Goal: Information Seeking & Learning: Learn about a topic

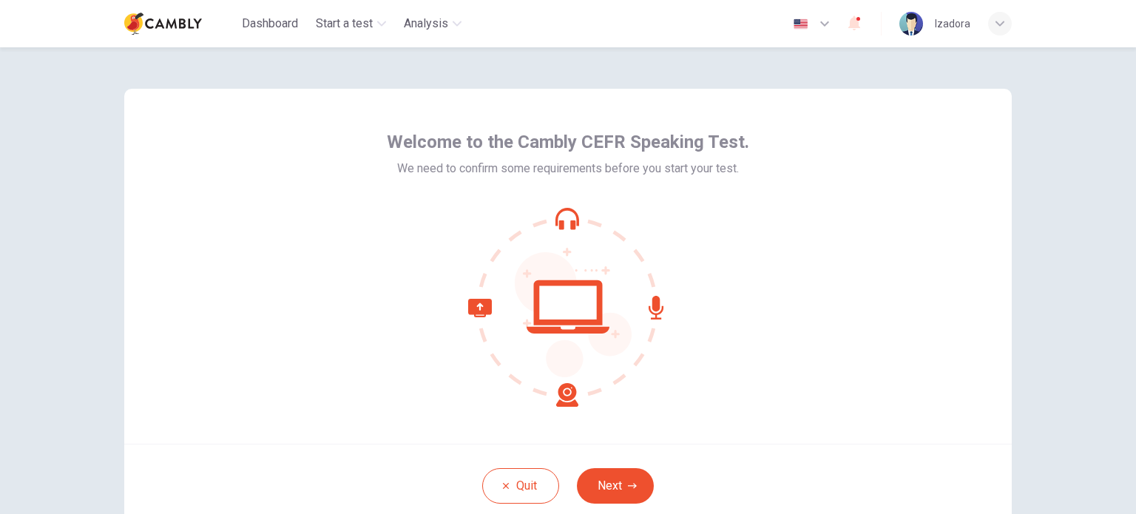
click at [810, 389] on div "Welcome to the Cambly CEFR Speaking Test. We need to confirm some requirements …" at bounding box center [568, 266] width 888 height 355
click at [592, 484] on button "Next" at bounding box center [615, 486] width 77 height 36
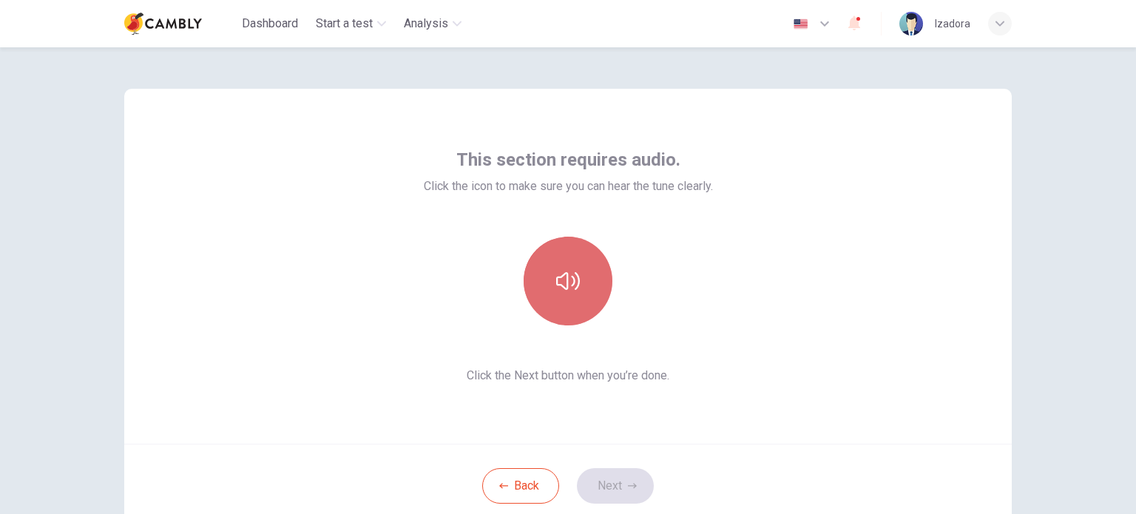
click at [564, 289] on icon "button" at bounding box center [568, 281] width 24 height 18
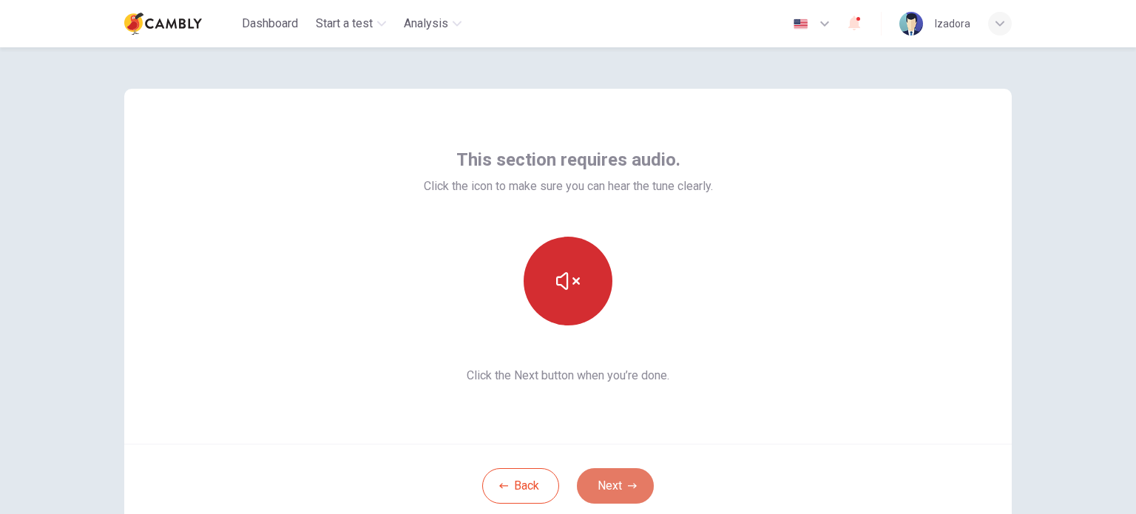
click at [614, 484] on button "Next" at bounding box center [615, 486] width 77 height 36
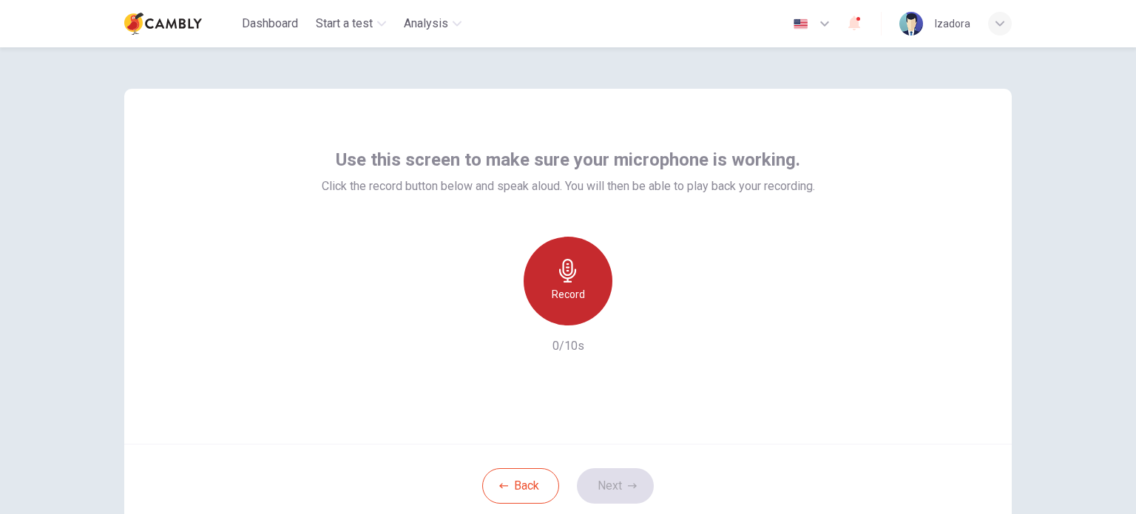
click at [563, 280] on icon "button" at bounding box center [567, 271] width 17 height 24
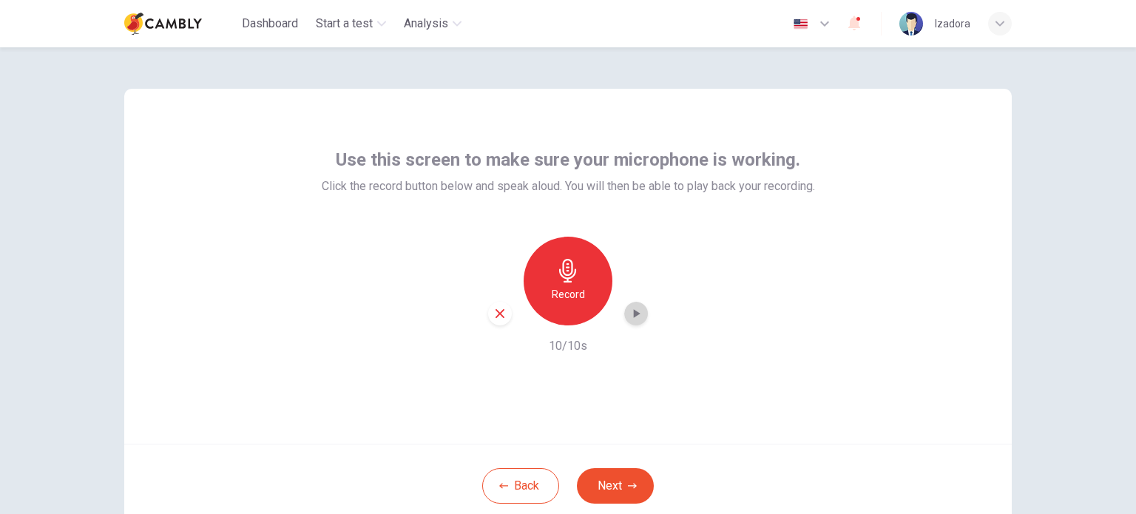
click at [633, 316] on icon "button" at bounding box center [636, 313] width 15 height 15
click at [607, 487] on button "Next" at bounding box center [615, 486] width 77 height 36
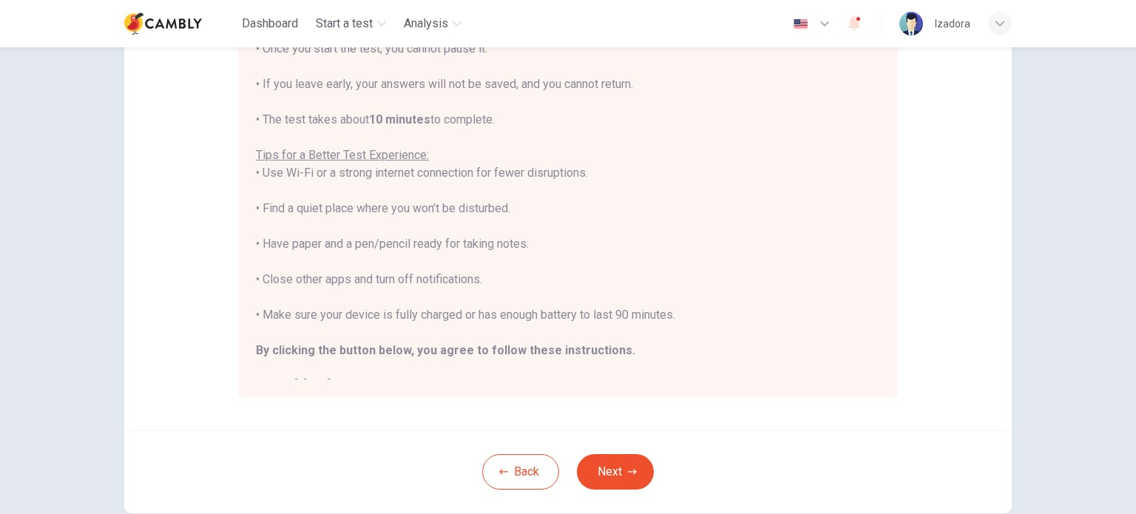
scroll to position [223, 0]
click at [626, 481] on button "Next" at bounding box center [615, 470] width 77 height 36
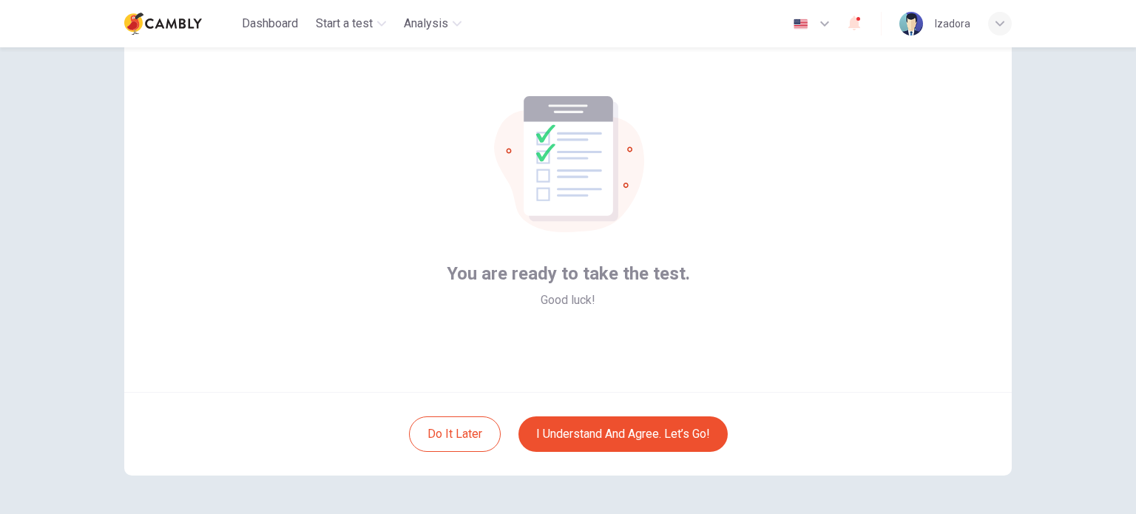
scroll to position [50, 0]
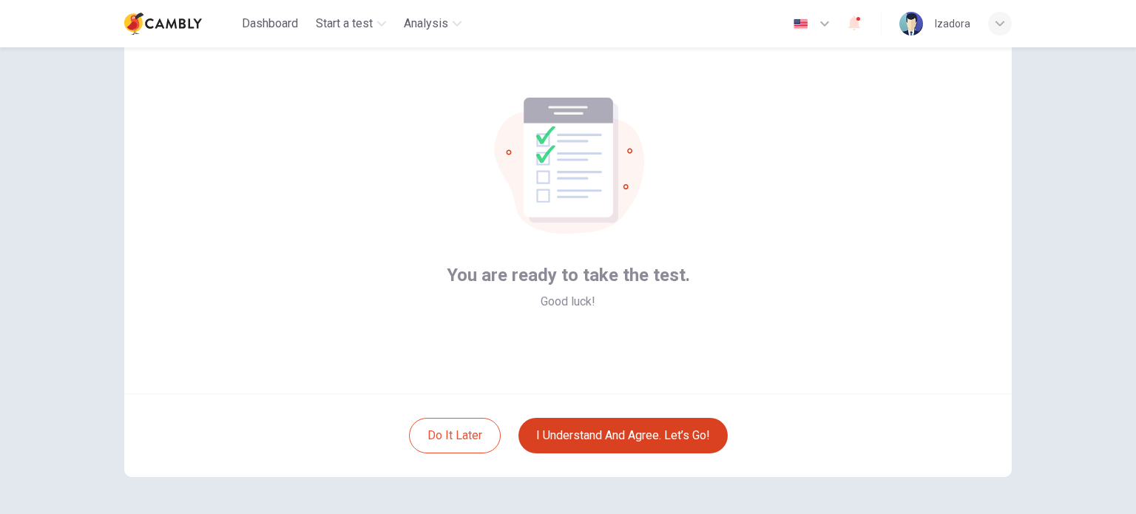
click at [616, 425] on button "I understand and agree. Let’s go!" at bounding box center [623, 436] width 209 height 36
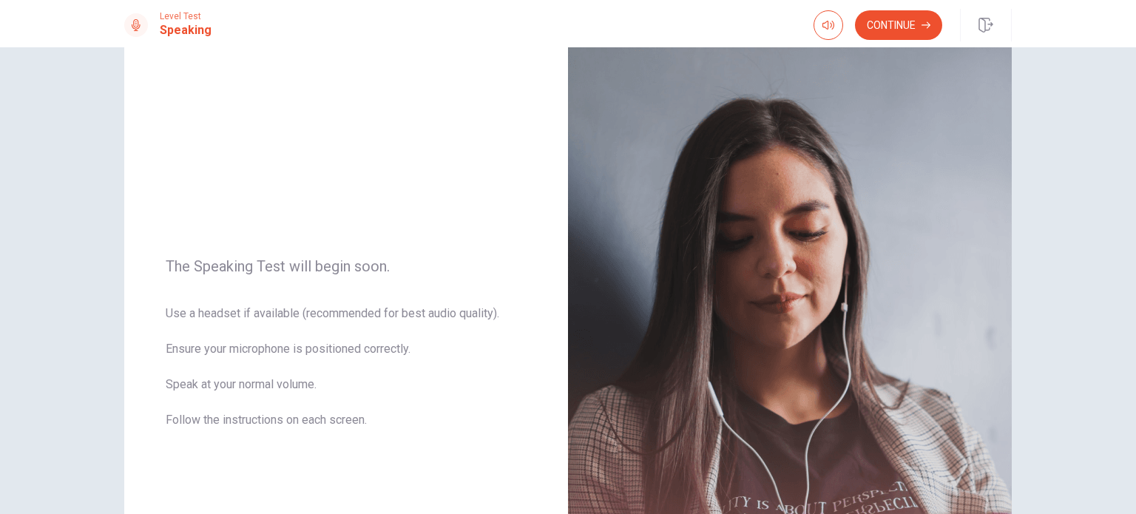
scroll to position [47, 0]
click at [916, 17] on button "Continue" at bounding box center [898, 25] width 87 height 30
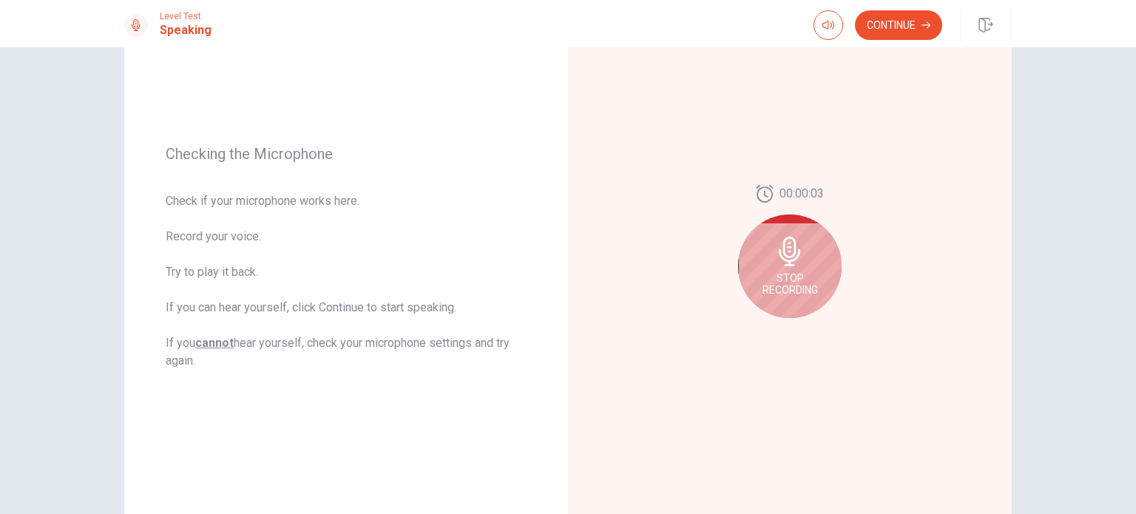
scroll to position [143, 0]
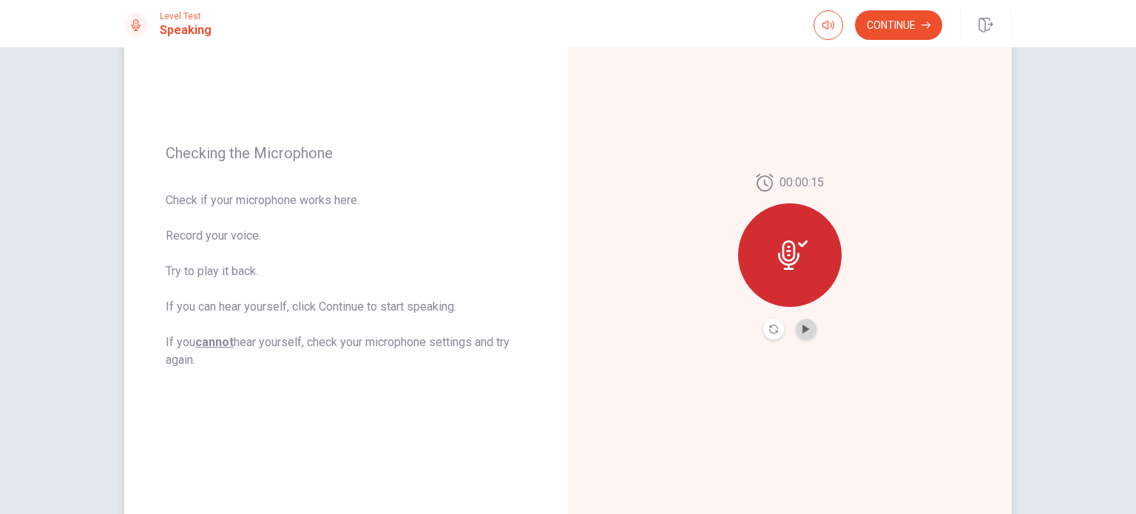
click at [796, 328] on button "Play Audio" at bounding box center [806, 329] width 21 height 21
click at [905, 23] on button "Continue" at bounding box center [898, 25] width 87 height 30
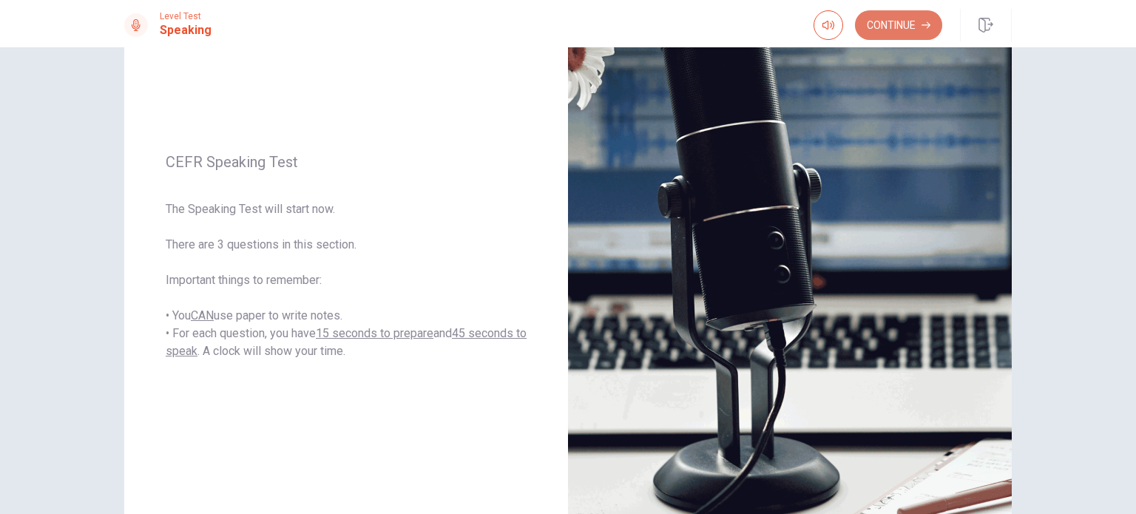
click at [900, 30] on button "Continue" at bounding box center [898, 25] width 87 height 30
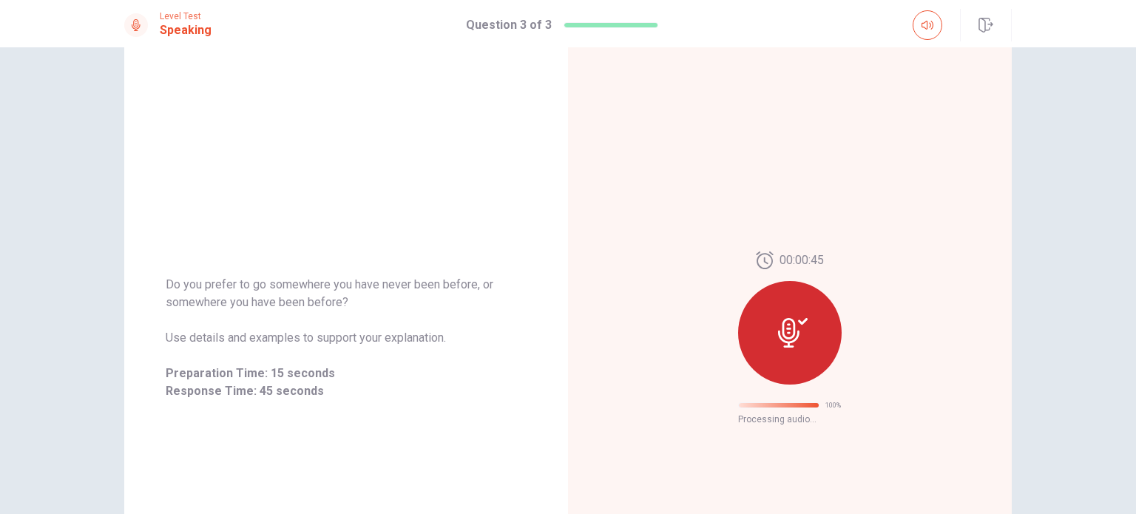
scroll to position [24, 0]
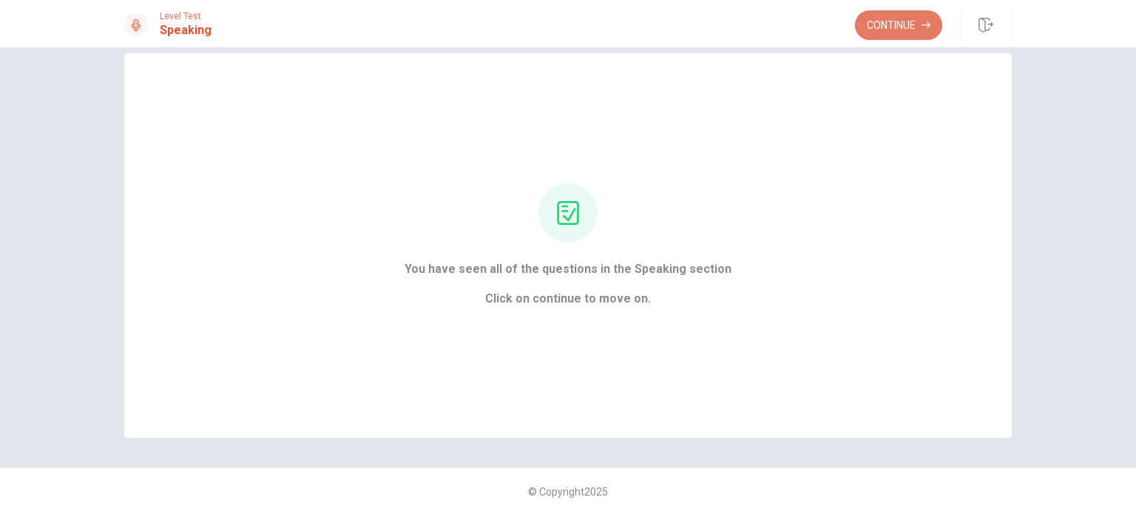
click at [888, 27] on button "Continue" at bounding box center [898, 25] width 87 height 30
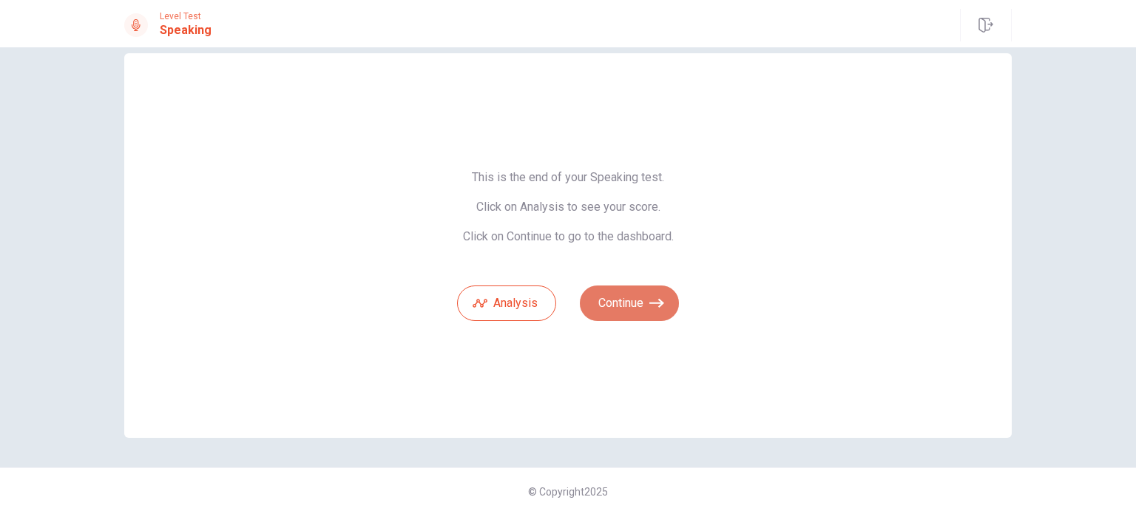
click at [630, 308] on button "Continue" at bounding box center [629, 304] width 99 height 36
